Goal: Information Seeking & Learning: Learn about a topic

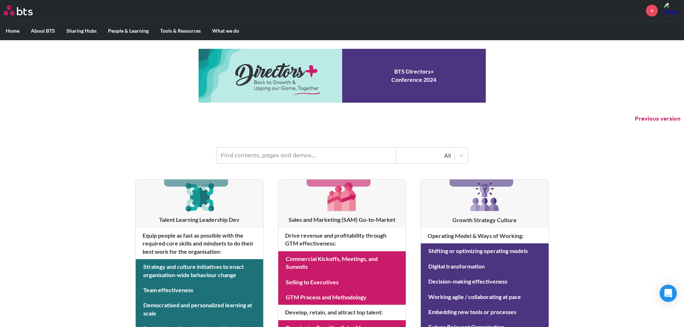
drag, startPoint x: 0, startPoint y: 0, endPoint x: 568, endPoint y: 153, distance: 588.5
click at [568, 153] on header "All" at bounding box center [342, 151] width 684 height 37
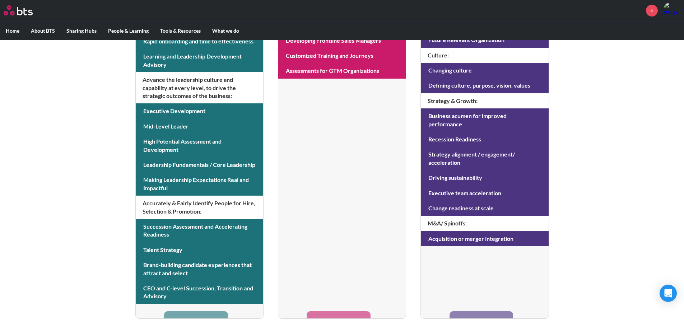
scroll to position [287, 0]
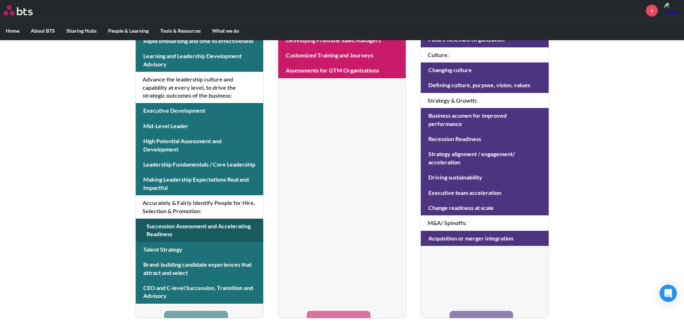
click at [222, 224] on link at bounding box center [199, 230] width 127 height 23
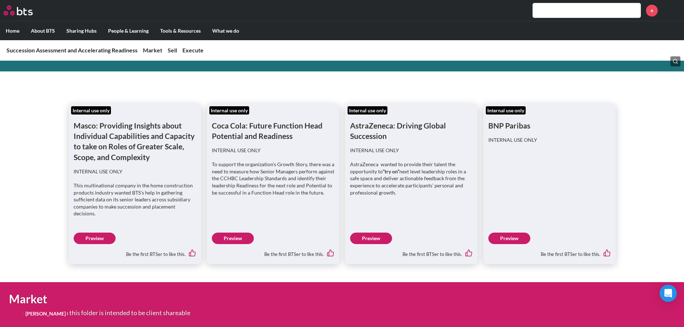
scroll to position [108, 0]
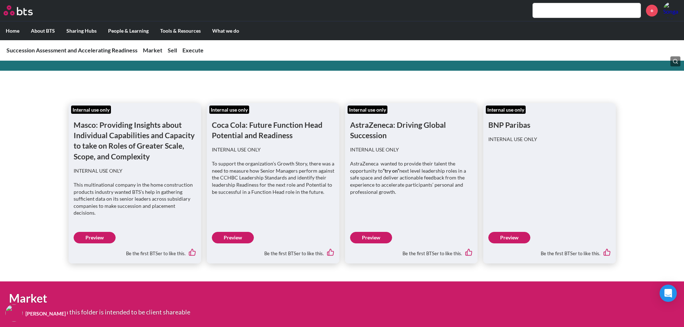
click at [363, 232] on link "Preview" at bounding box center [371, 237] width 42 height 11
click at [111, 232] on link "Preview" at bounding box center [95, 237] width 42 height 11
click at [240, 232] on link "Preview" at bounding box center [233, 237] width 42 height 11
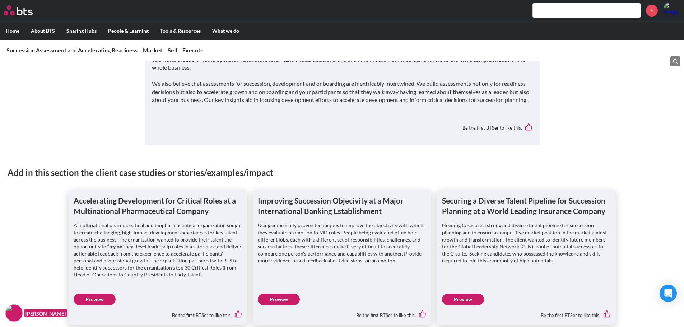
scroll to position [682, 0]
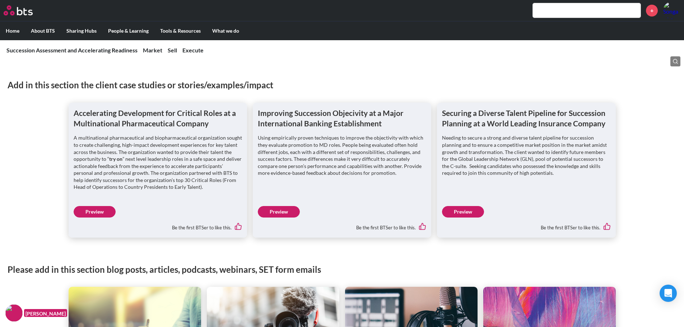
click at [109, 213] on link "Preview" at bounding box center [95, 211] width 42 height 11
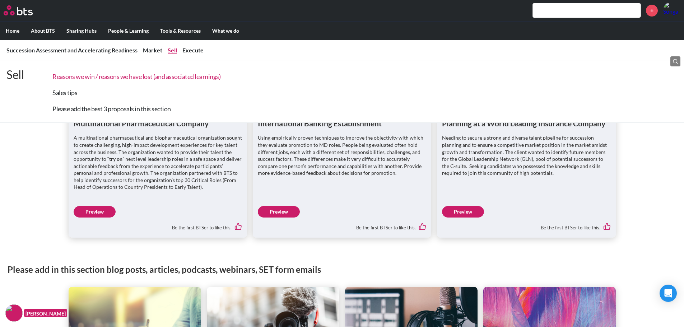
click at [169, 77] on link "Reasons we win / reasons we have lost (and associated learnings)" at bounding box center [136, 76] width 168 height 8
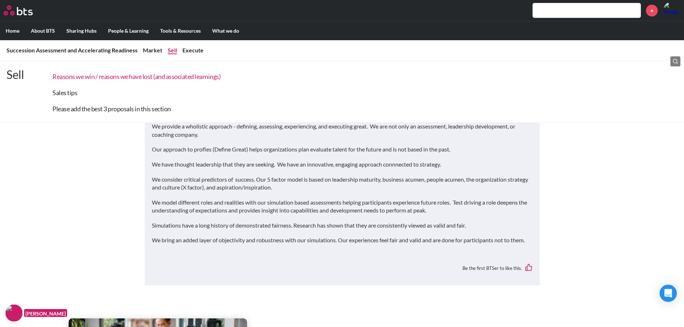
scroll to position [1471, 0]
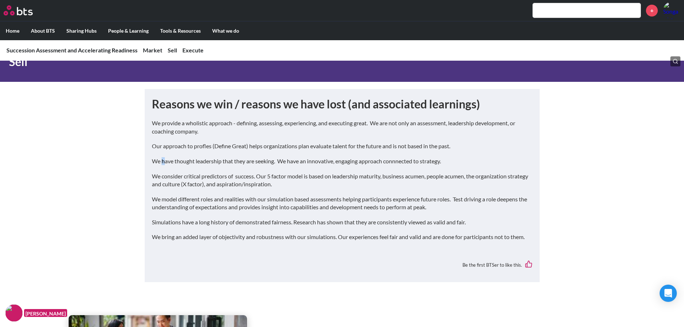
click at [164, 156] on div "We provide a wholistic approach - defining, assessing, experiencing, and execut…" at bounding box center [342, 183] width 380 height 128
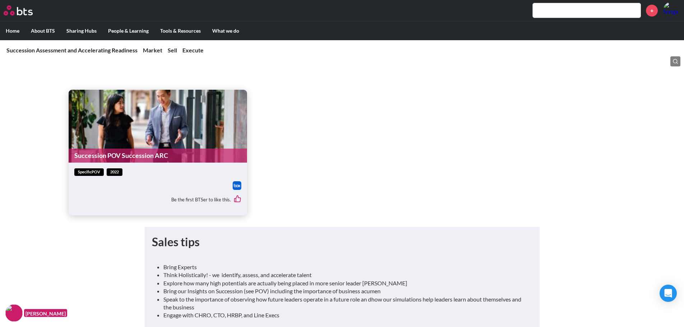
scroll to position [1722, 0]
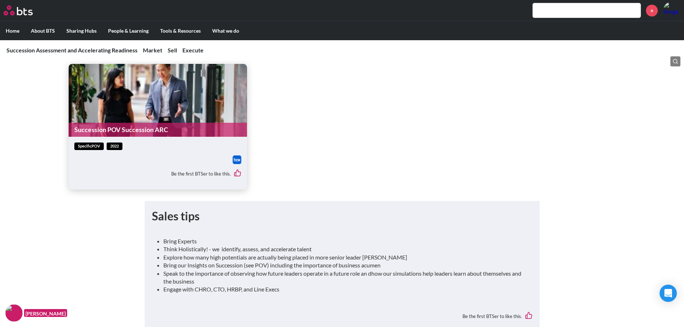
click at [212, 147] on div "specificPOV 2022" at bounding box center [157, 146] width 167 height 8
click at [226, 160] on div at bounding box center [157, 159] width 167 height 9
click at [235, 161] on img at bounding box center [236, 159] width 9 height 9
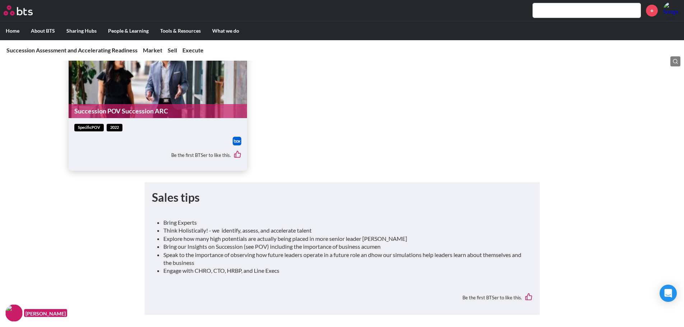
scroll to position [1758, 0]
